Goal: Communication & Community: Answer question/provide support

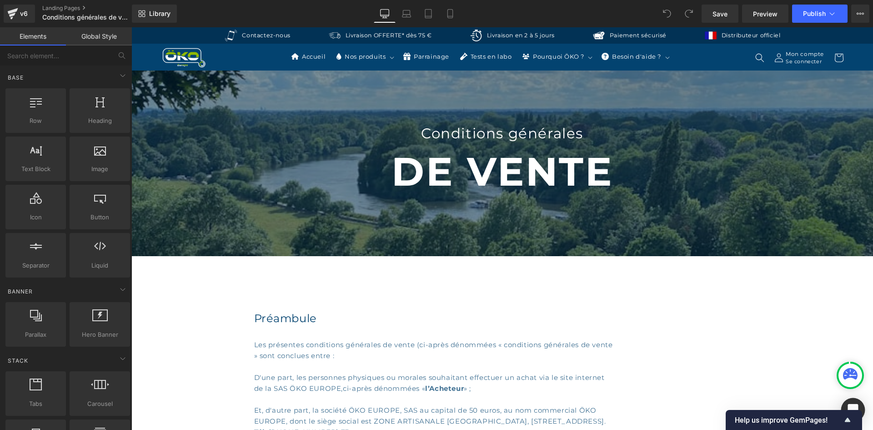
click at [859, 406] on div "Open Intercom Messenger" at bounding box center [853, 410] width 24 height 24
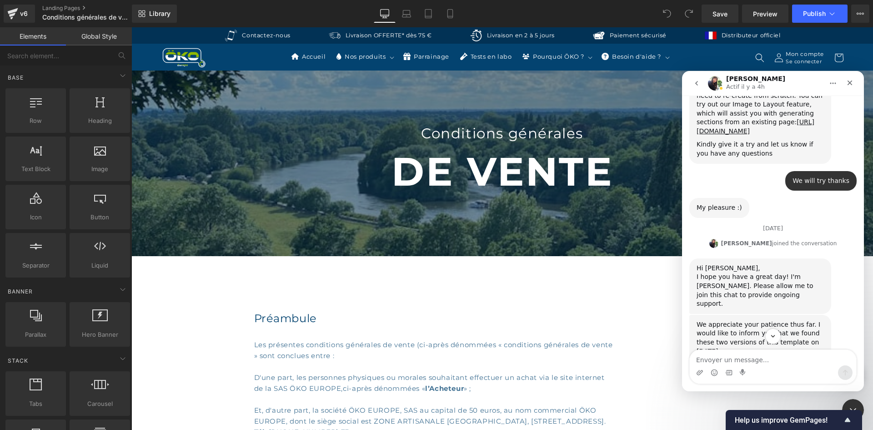
scroll to position [1223, 0]
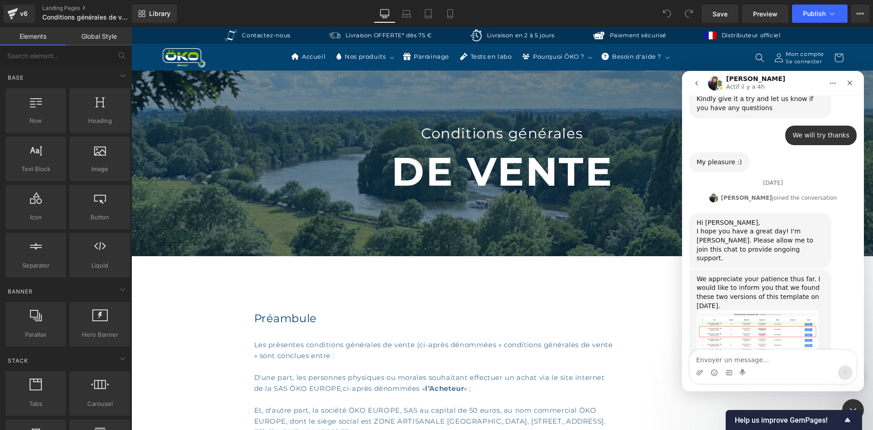
click at [748, 352] on textarea "Envoyer un message..." at bounding box center [773, 357] width 166 height 15
type textarea "Hello"
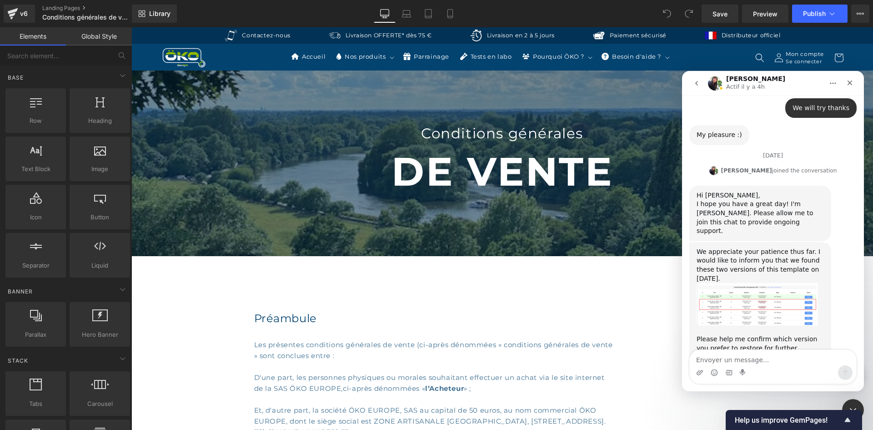
click at [732, 283] on img "Tina dit…" at bounding box center [758, 304] width 122 height 43
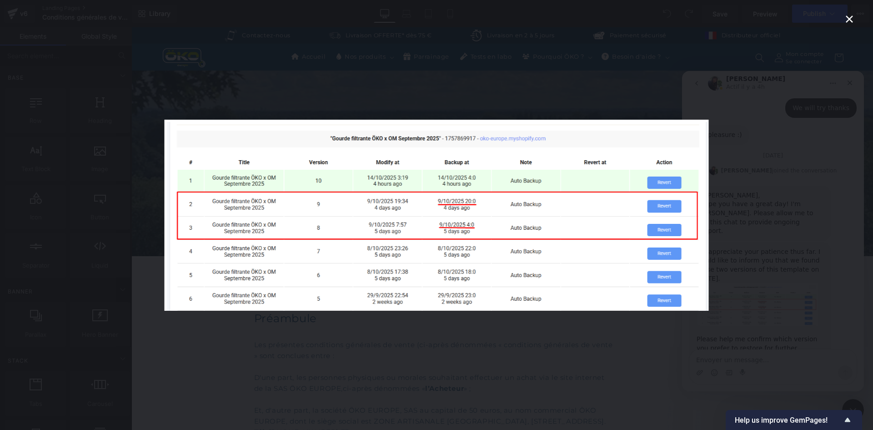
click at [797, 231] on div "Intercom Messenger" at bounding box center [436, 215] width 873 height 430
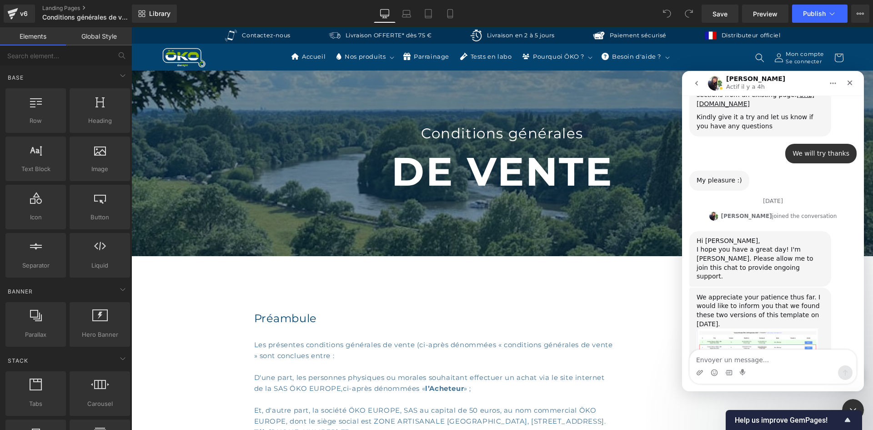
scroll to position [1160, 0]
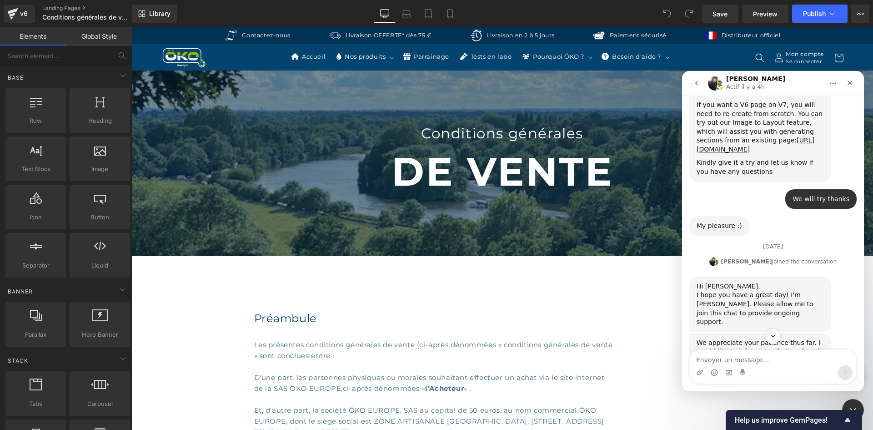
click at [758, 338] on div "We appreciate your patience thus far. I would like to inform you that we found …" at bounding box center [760, 355] width 127 height 35
click at [734, 374] on img "Tina dit…" at bounding box center [758, 395] width 122 height 43
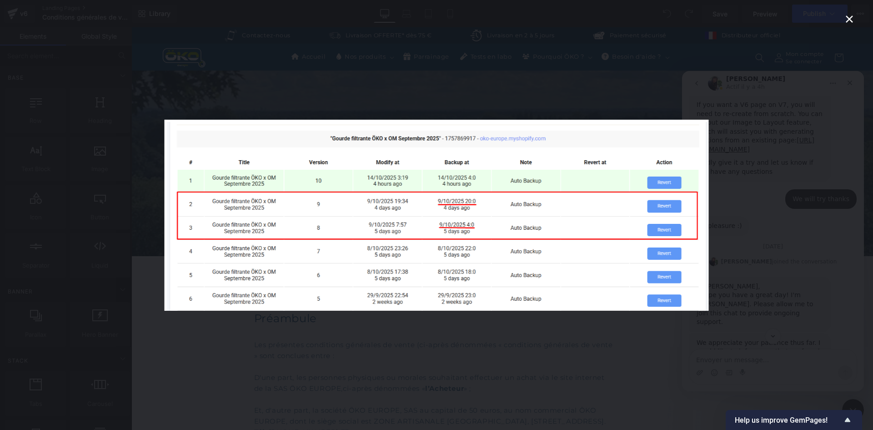
scroll to position [0, 0]
click at [243, 86] on div "Intercom Messenger" at bounding box center [436, 215] width 873 height 430
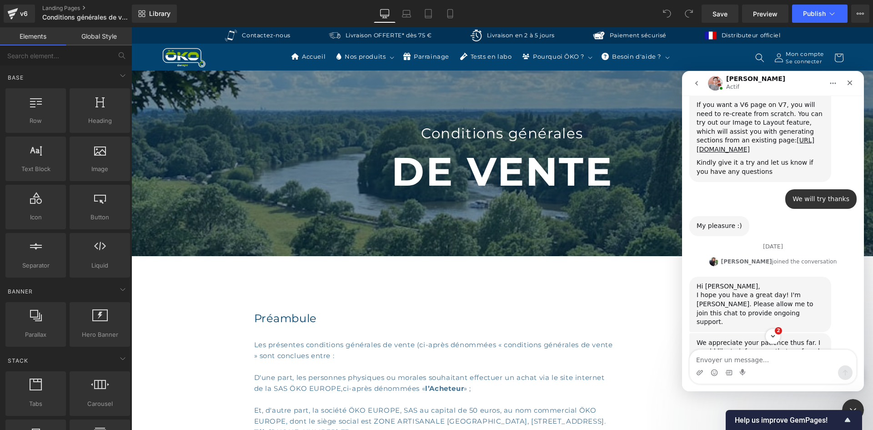
click at [243, 86] on div at bounding box center [436, 201] width 873 height 402
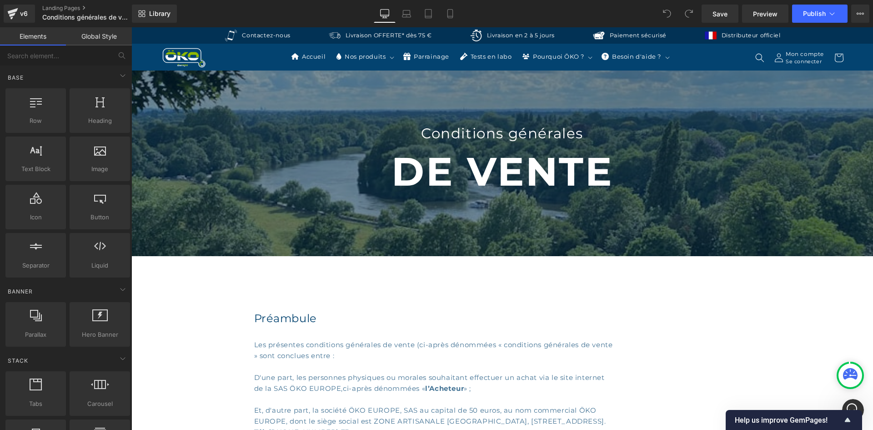
scroll to position [1356, 0]
click at [848, 373] on icon at bounding box center [850, 373] width 15 height 11
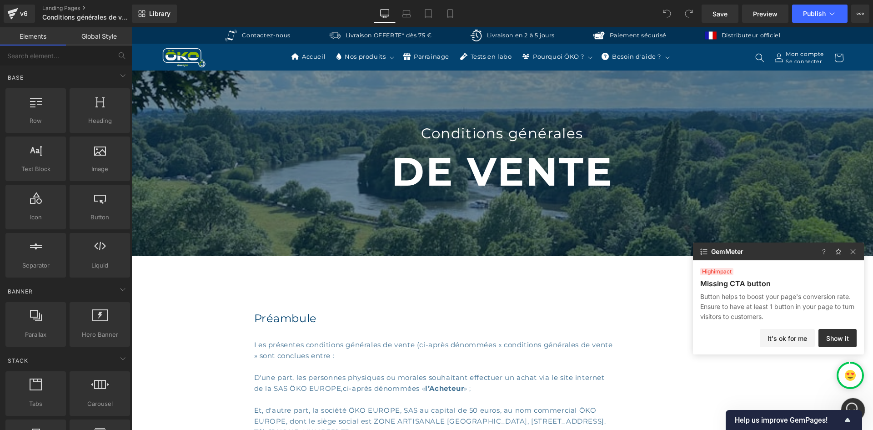
click at [858, 401] on div "Ouvrir le Messenger Intercom" at bounding box center [852, 408] width 30 height 30
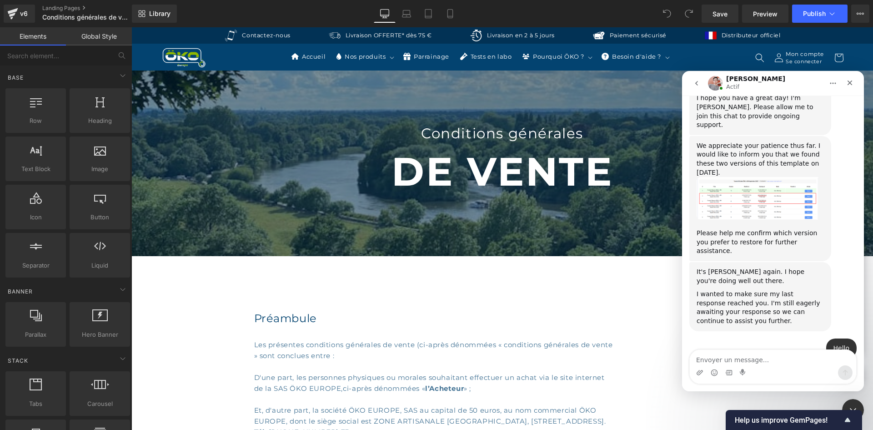
click at [788, 358] on textarea "Envoyer un message..." at bounding box center [773, 357] width 166 height 15
type textarea "Yes the answer is this one :"
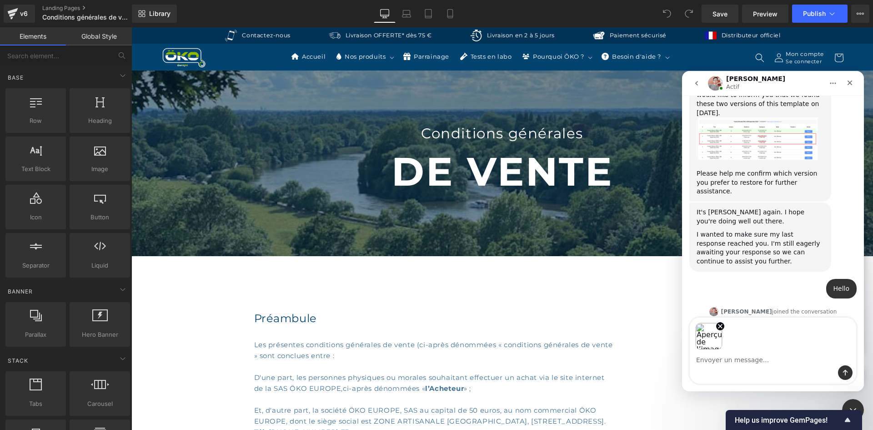
scroll to position [1401, 0]
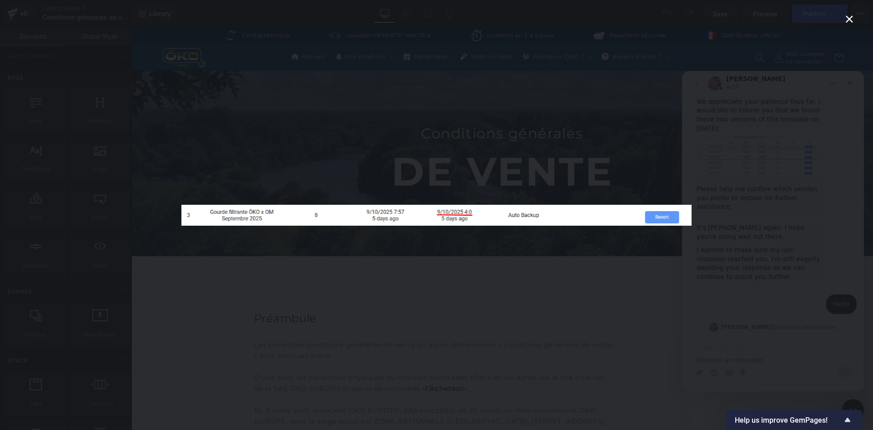
scroll to position [0, 0]
click at [798, 296] on div "Intercom Messenger" at bounding box center [436, 215] width 873 height 430
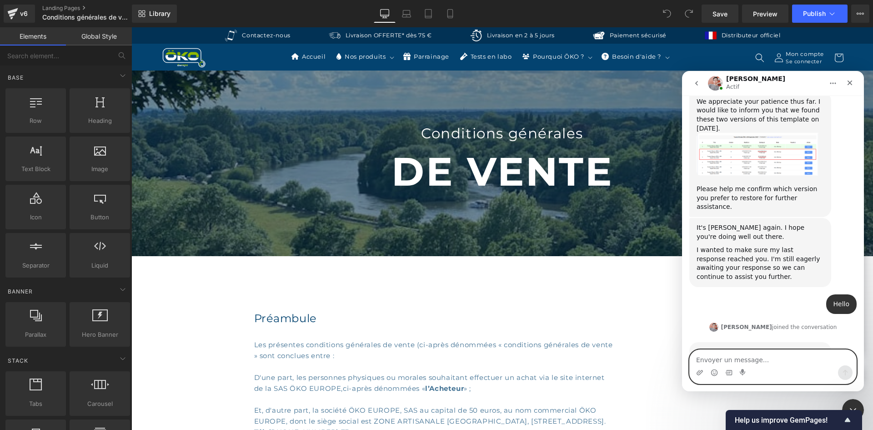
click at [803, 359] on textarea "Envoyer un message..." at bounding box center [773, 357] width 166 height 15
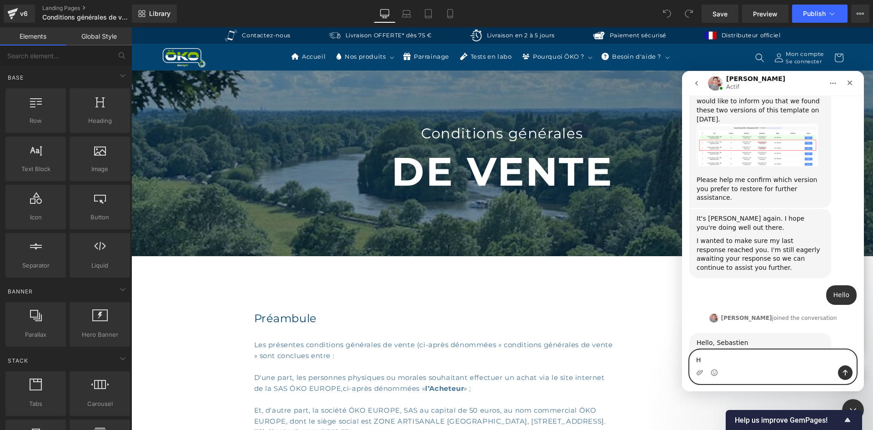
scroll to position [1401, 0]
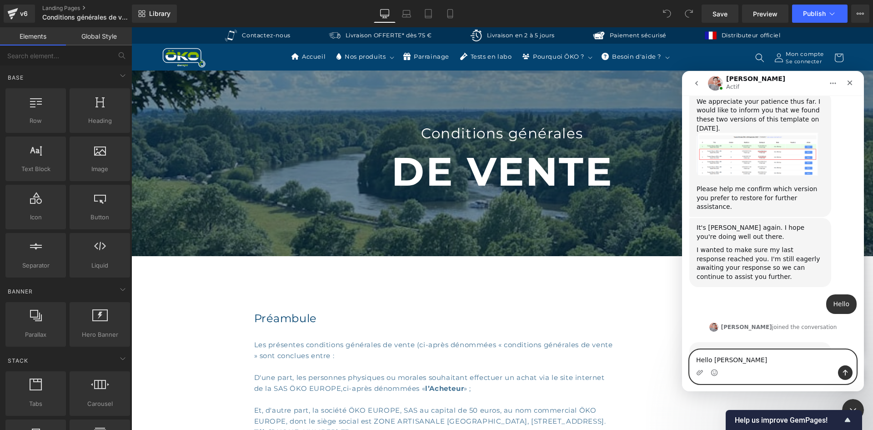
type textarea "Hello [PERSON_NAME]"
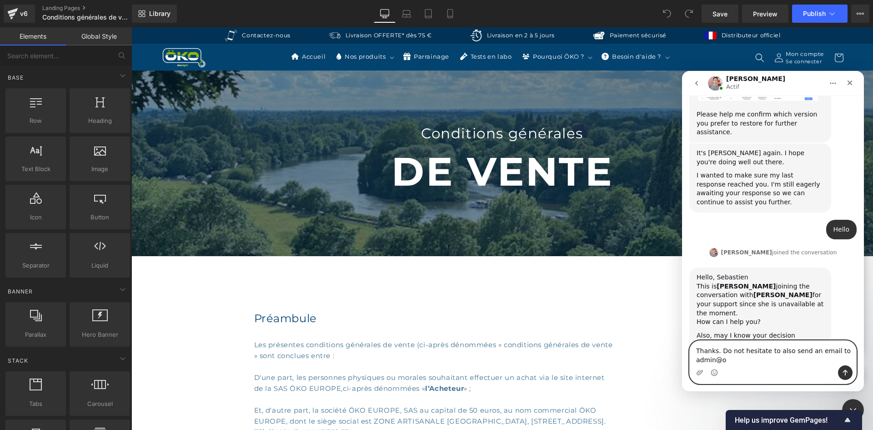
scroll to position [1484, 0]
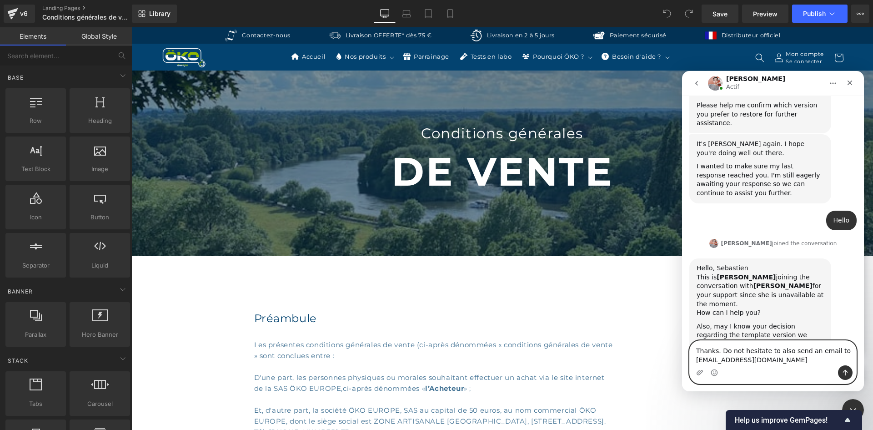
type textarea "Thanks. Do not hesitate to also send an email to [EMAIL_ADDRESS][DOMAIN_NAME]"
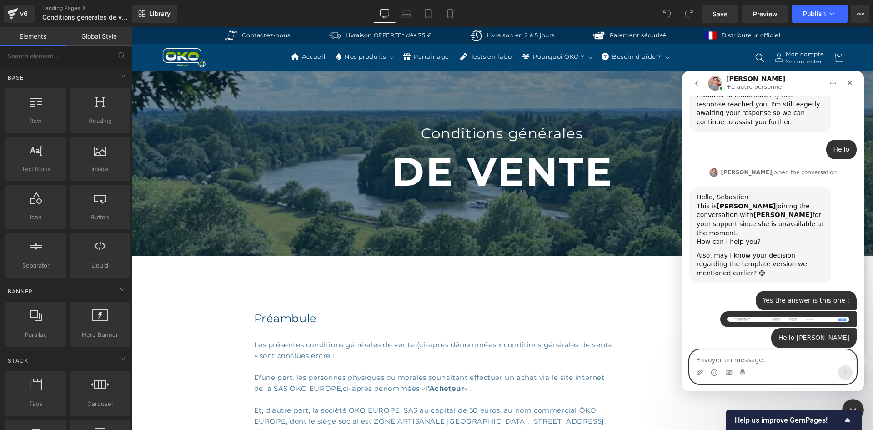
scroll to position [1540, 0]
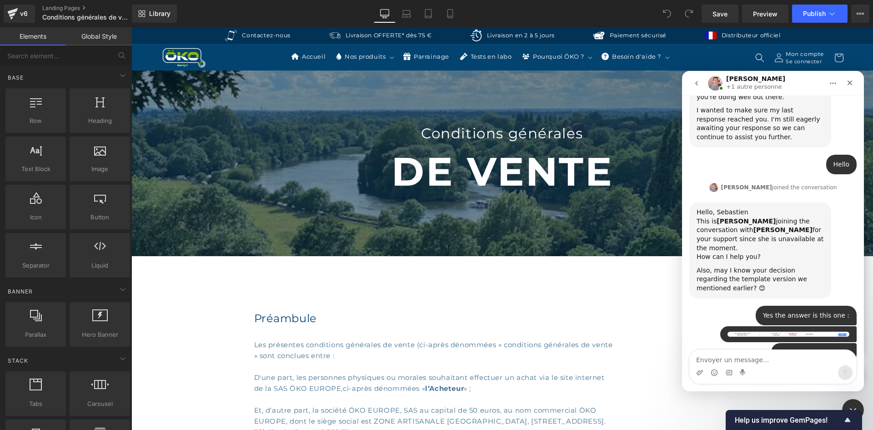
click at [763, 326] on div "ÖKO • Il y a 4 min" at bounding box center [788, 334] width 136 height 16
click at [769, 331] on img "ÖKO dit…" at bounding box center [789, 333] width 122 height 5
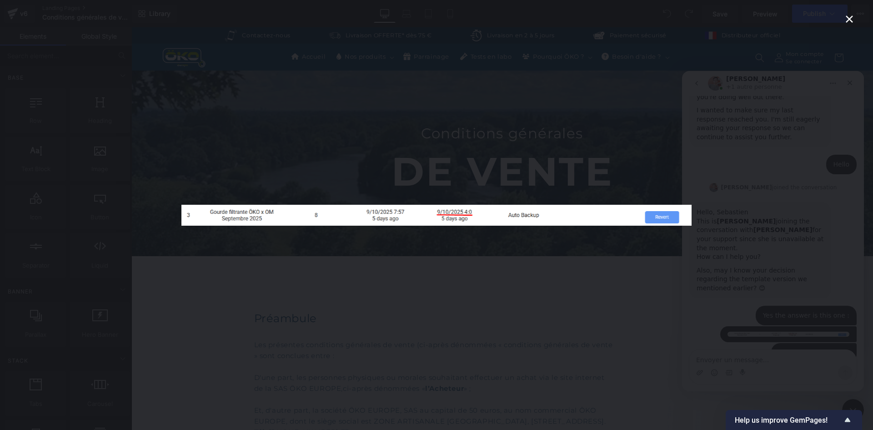
scroll to position [0, 0]
click at [758, 233] on div "Intercom Messenger" at bounding box center [436, 215] width 873 height 430
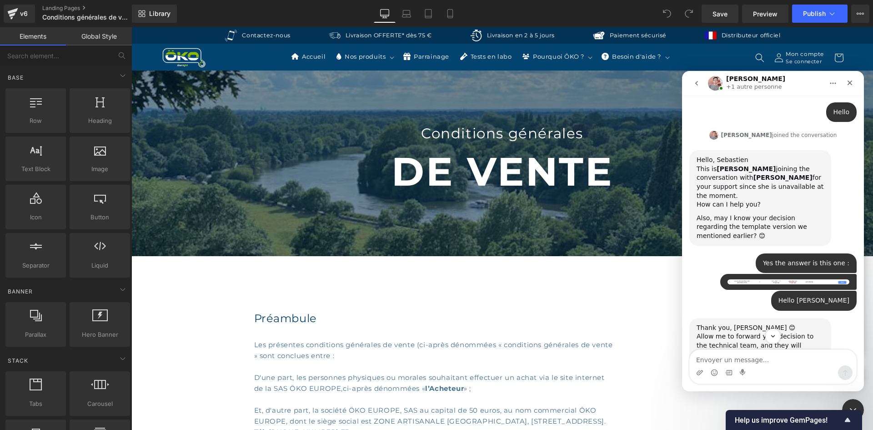
scroll to position [1595, 0]
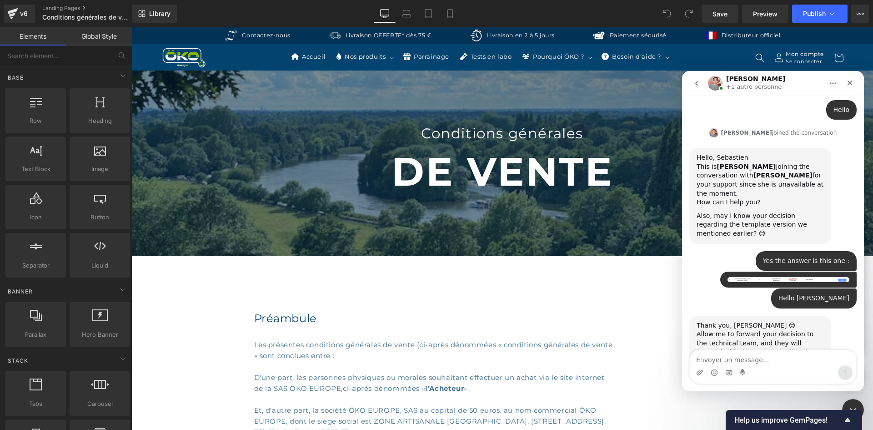
click at [756, 366] on div "Intercom Messenger" at bounding box center [773, 372] width 166 height 15
click at [759, 359] on textarea "Envoyer un message..." at bounding box center [773, 357] width 166 height 15
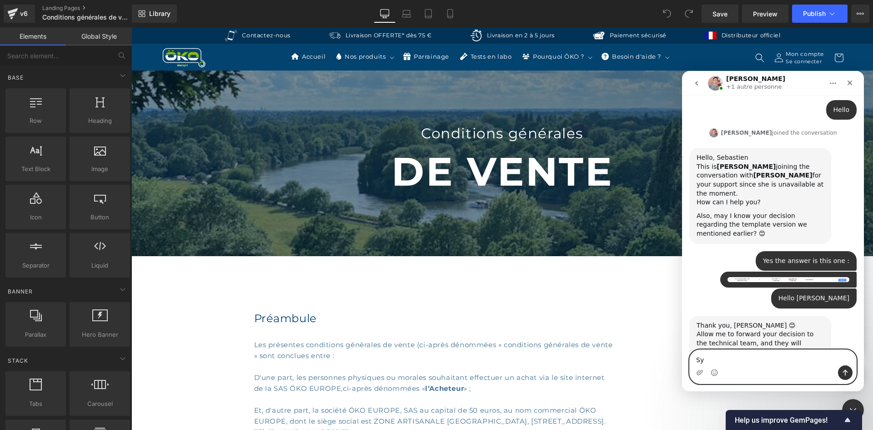
type textarea "S"
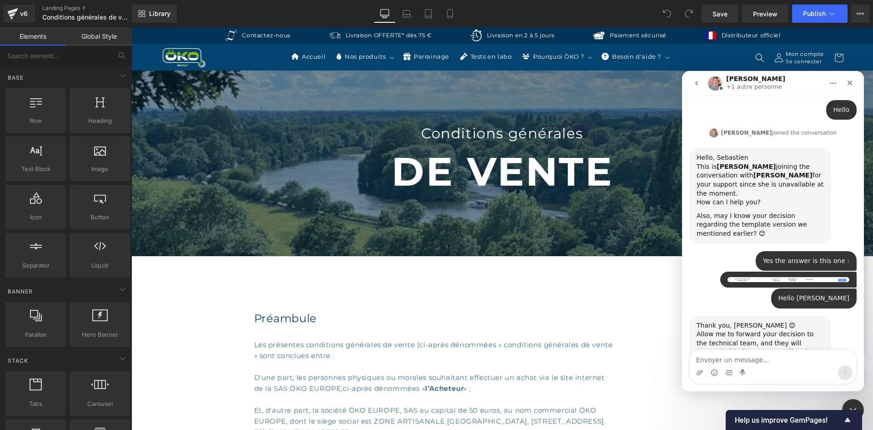
click at [23, 10] on div at bounding box center [436, 201] width 873 height 402
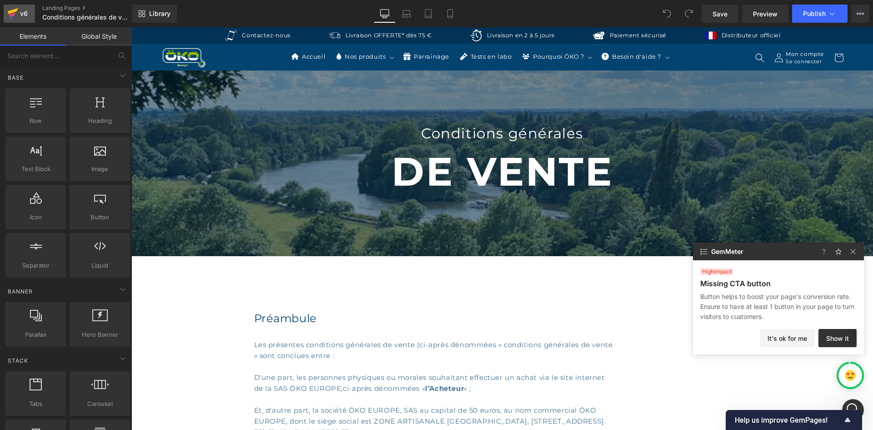
click at [15, 15] on icon at bounding box center [12, 13] width 11 height 23
